Goal: Task Accomplishment & Management: Use online tool/utility

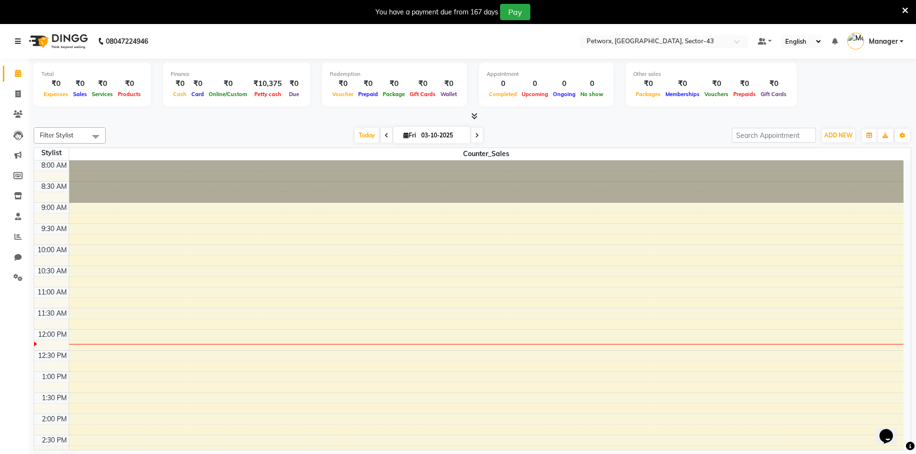
click at [17, 42] on icon at bounding box center [18, 41] width 6 height 7
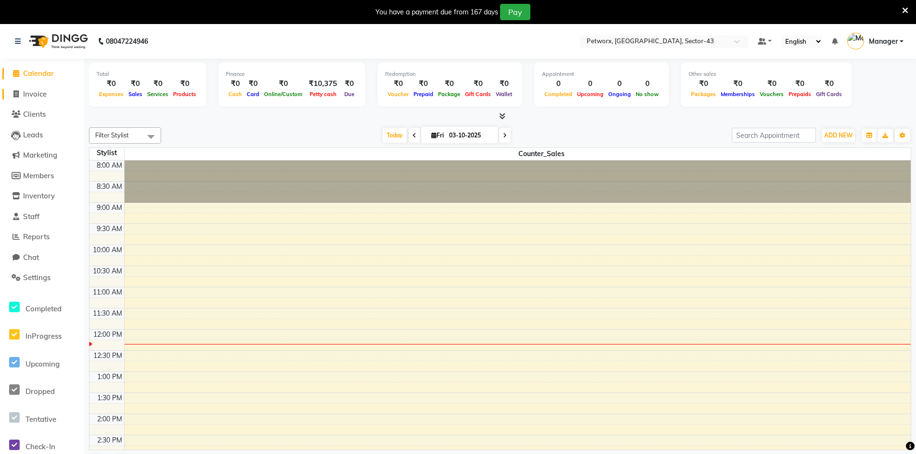
click at [29, 92] on span "Invoice" at bounding box center [35, 93] width 24 height 9
select select "service"
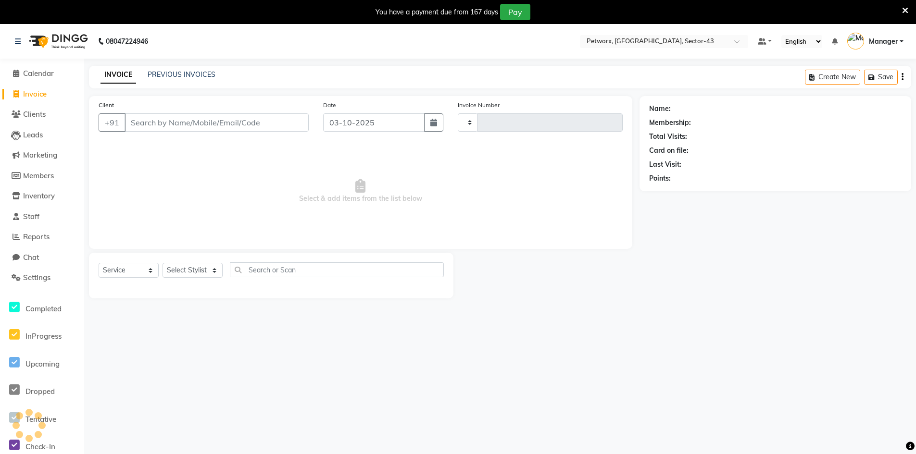
type input "0302"
select select "8169"
